Goal: Transaction & Acquisition: Purchase product/service

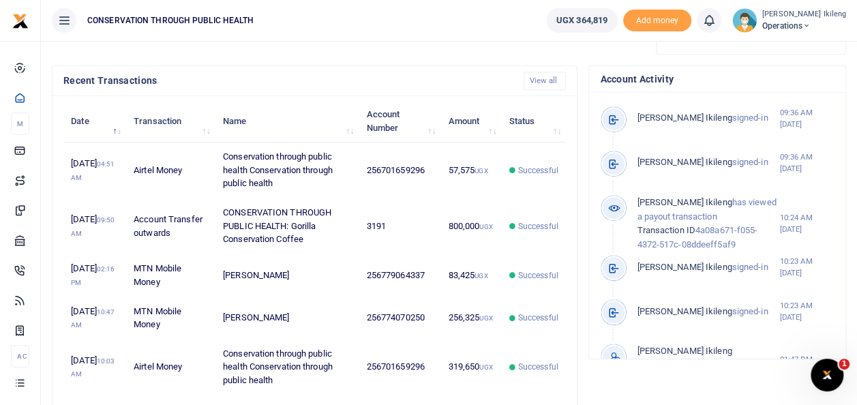
scroll to position [427, 0]
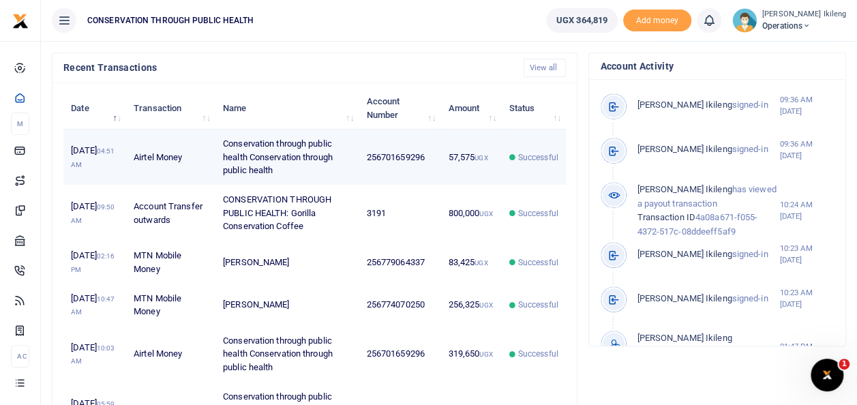
click at [484, 179] on td "57,575 UGX" at bounding box center [471, 158] width 61 height 56
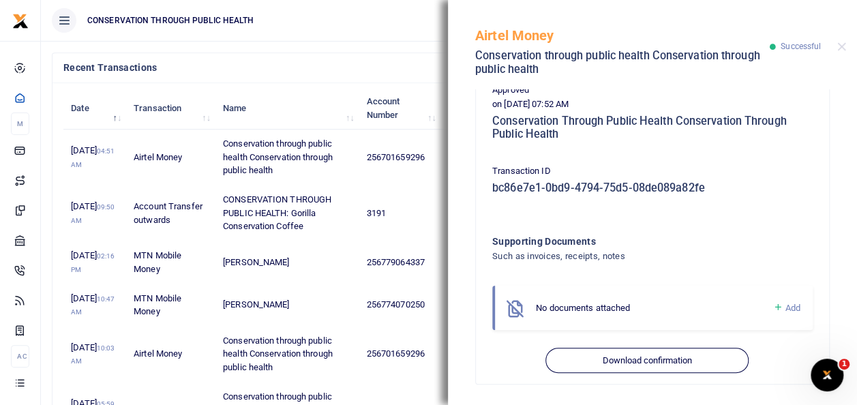
scroll to position [413, 0]
click at [842, 50] on button "Close" at bounding box center [841, 46] width 9 height 9
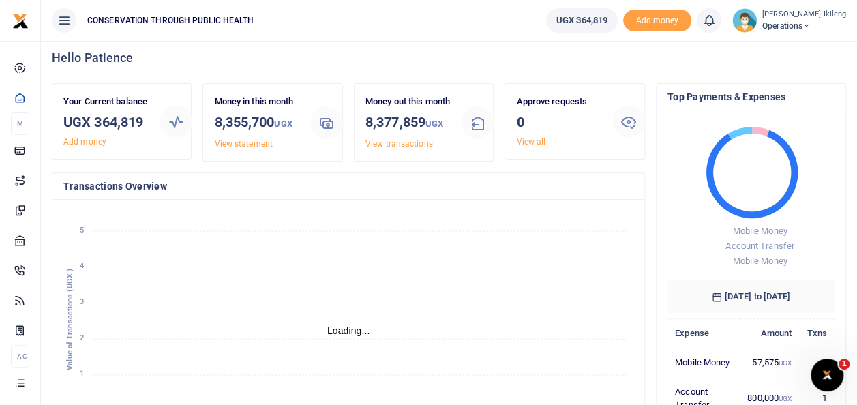
scroll to position [0, 0]
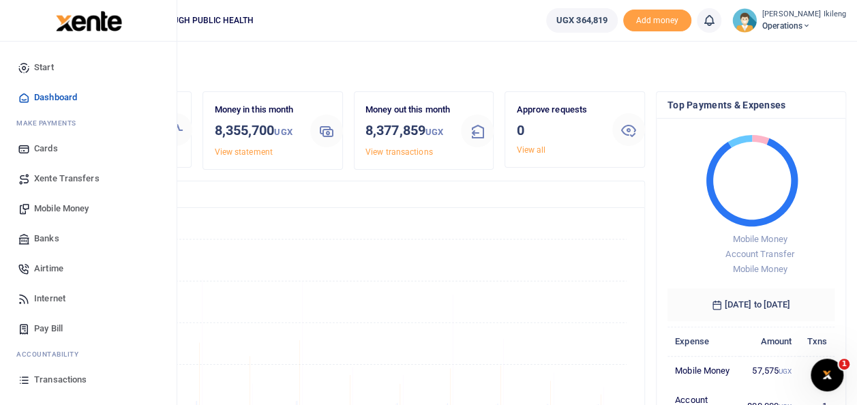
click at [65, 199] on link "Mobile Money" at bounding box center [88, 209] width 155 height 30
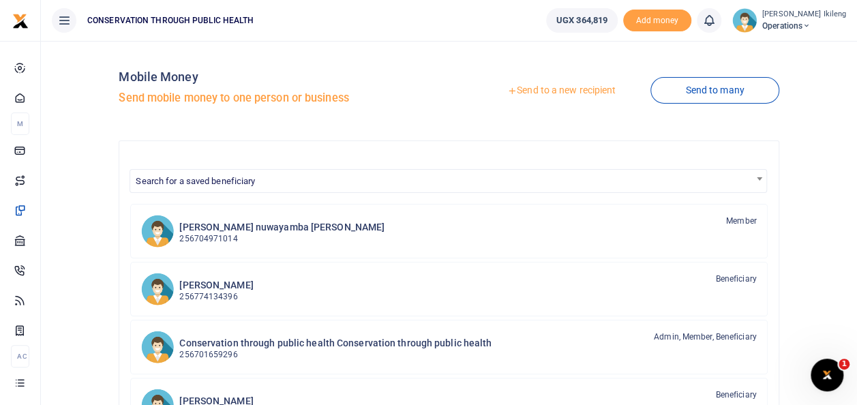
click at [569, 94] on link "Send to a new recipient" at bounding box center [562, 90] width 178 height 25
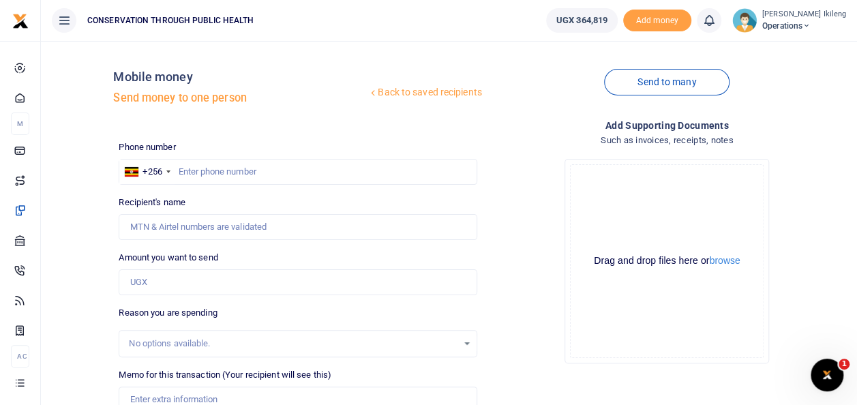
click at [200, 164] on div at bounding box center [428, 202] width 857 height 405
click at [194, 168] on input "text" at bounding box center [298, 172] width 358 height 26
type input "774070250"
type input "[PERSON_NAME]"
type input "774070250"
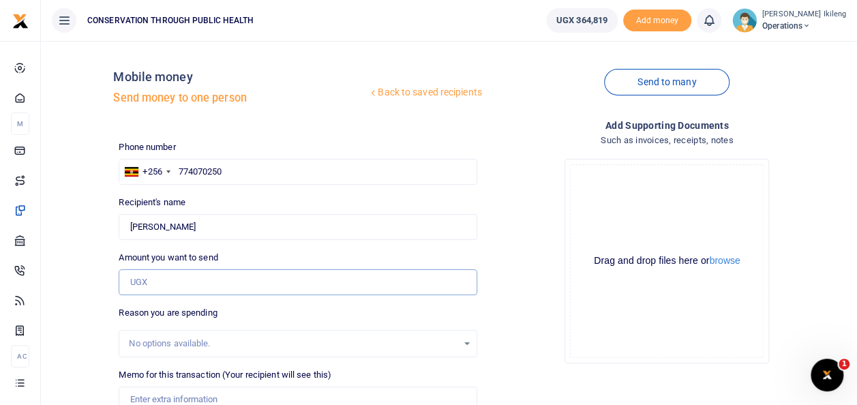
click at [265, 288] on input "Amount you want to send" at bounding box center [298, 282] width 358 height 26
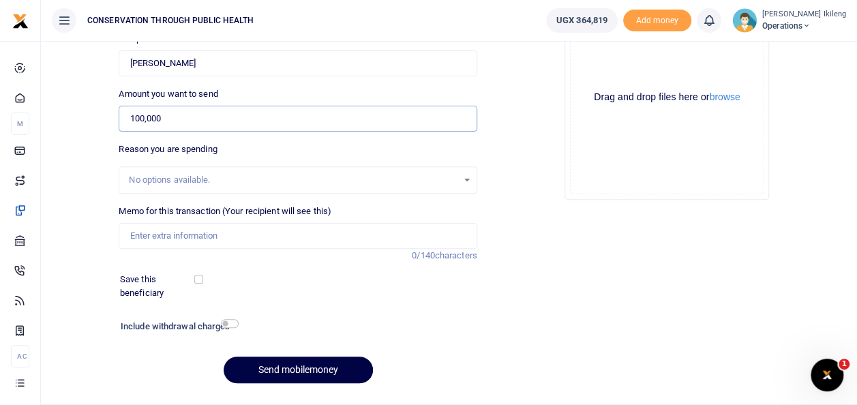
scroll to position [191, 0]
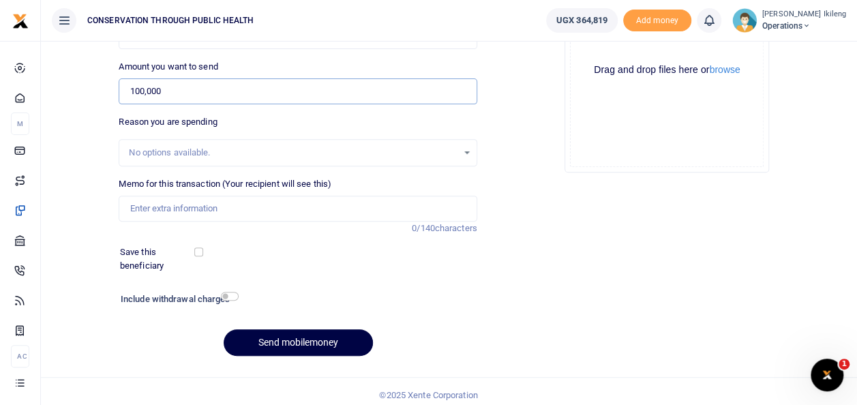
type input "100,000"
click at [175, 208] on input "Memo for this transaction (Your recipient will see this)" at bounding box center [298, 209] width 358 height 26
type input "fuel for office work"
click at [233, 293] on input "checkbox" at bounding box center [230, 296] width 18 height 9
checkbox input "true"
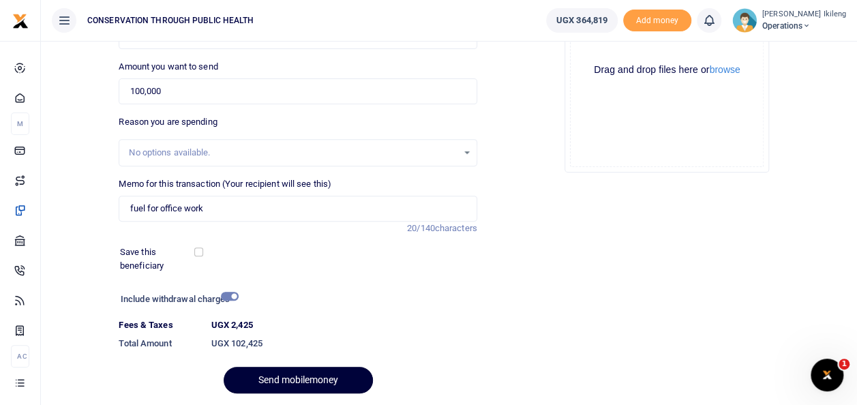
click at [276, 373] on button "Send mobilemoney" at bounding box center [298, 380] width 149 height 27
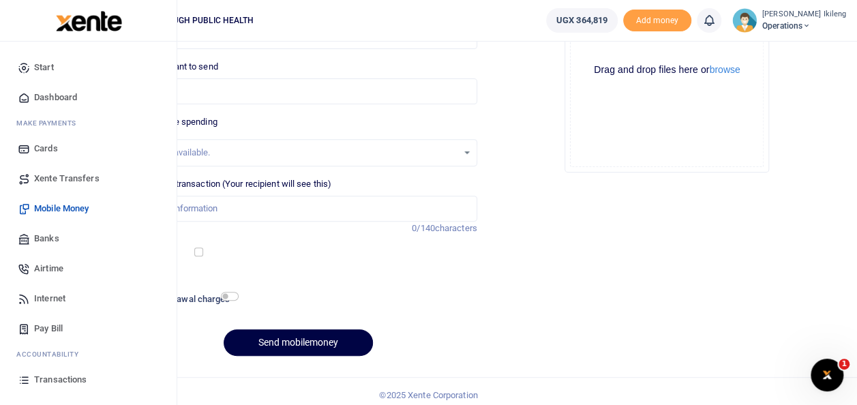
click at [47, 94] on span "Dashboard" at bounding box center [55, 98] width 43 height 14
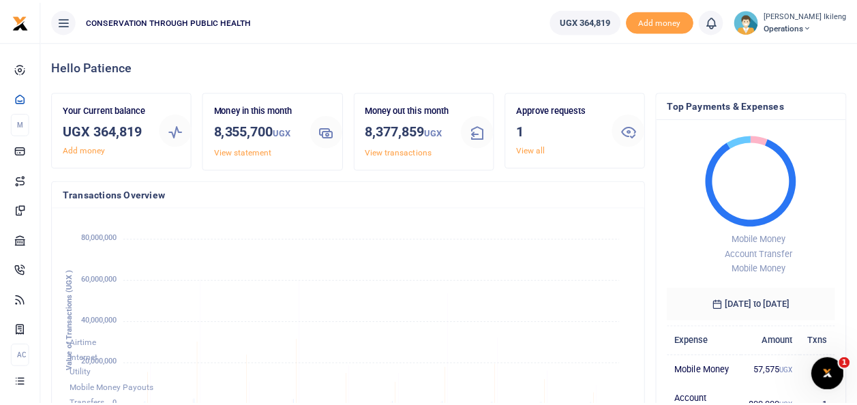
scroll to position [214, 560]
